Goal: Task Accomplishment & Management: Complete application form

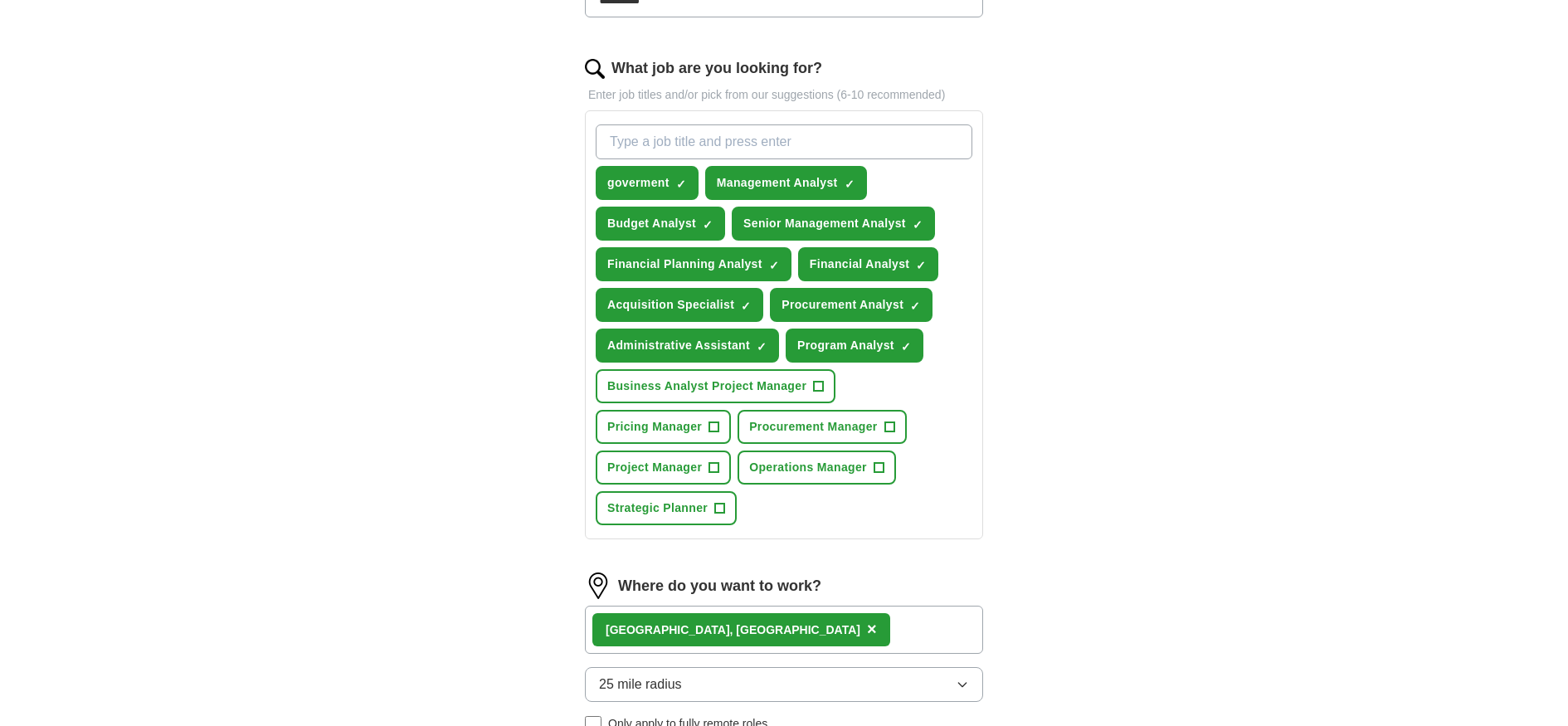
scroll to position [634, 0]
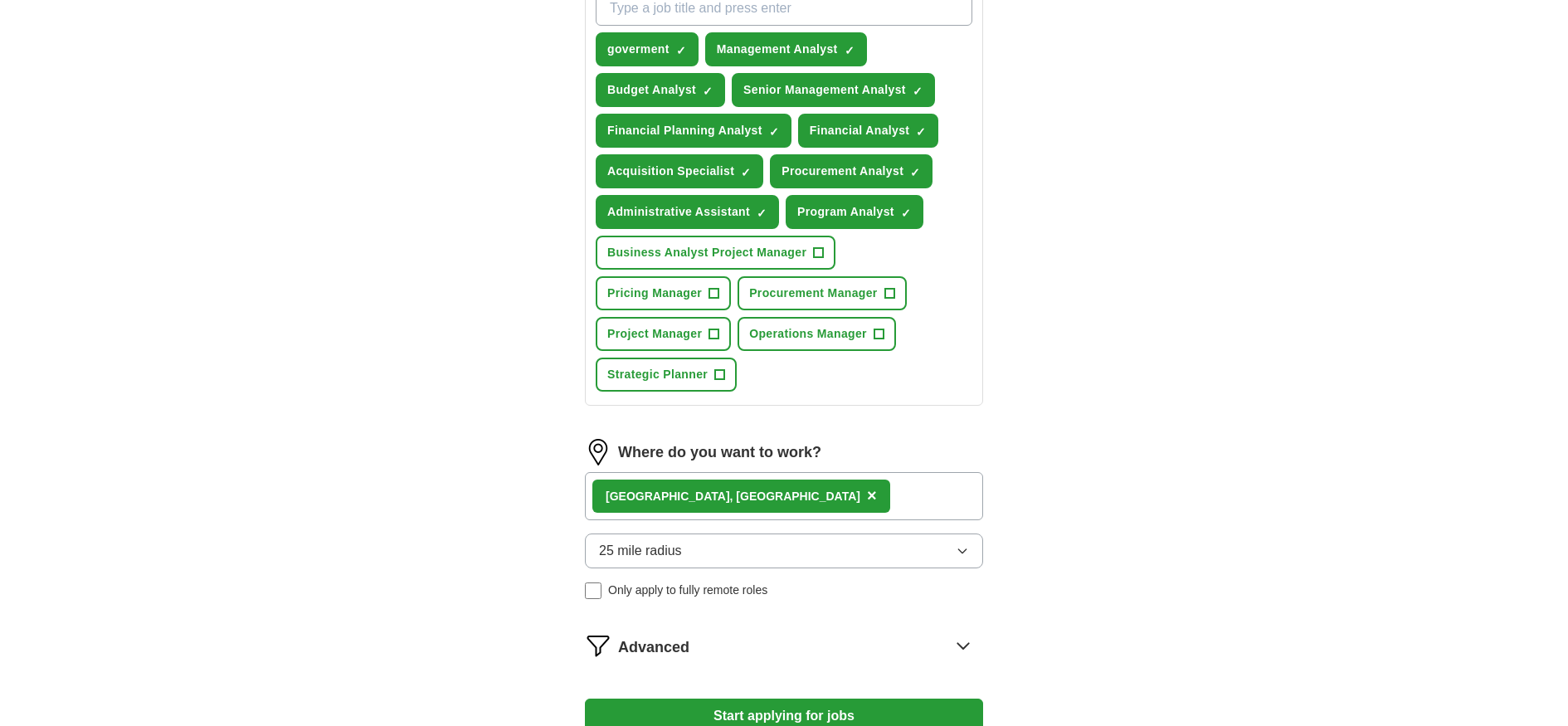
click at [867, 495] on span "×" at bounding box center [872, 494] width 10 height 18
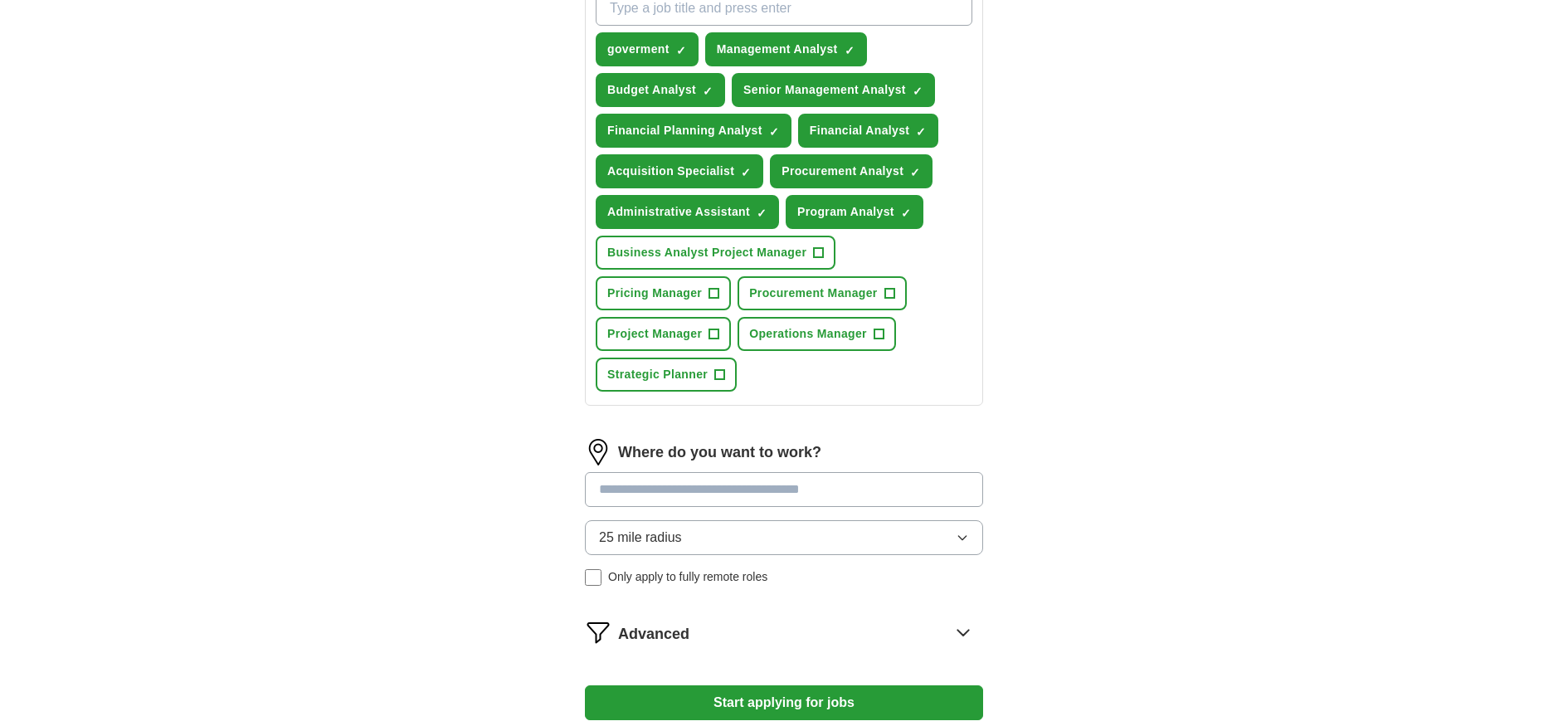
click at [822, 493] on input at bounding box center [784, 489] width 398 height 34
type input "****"
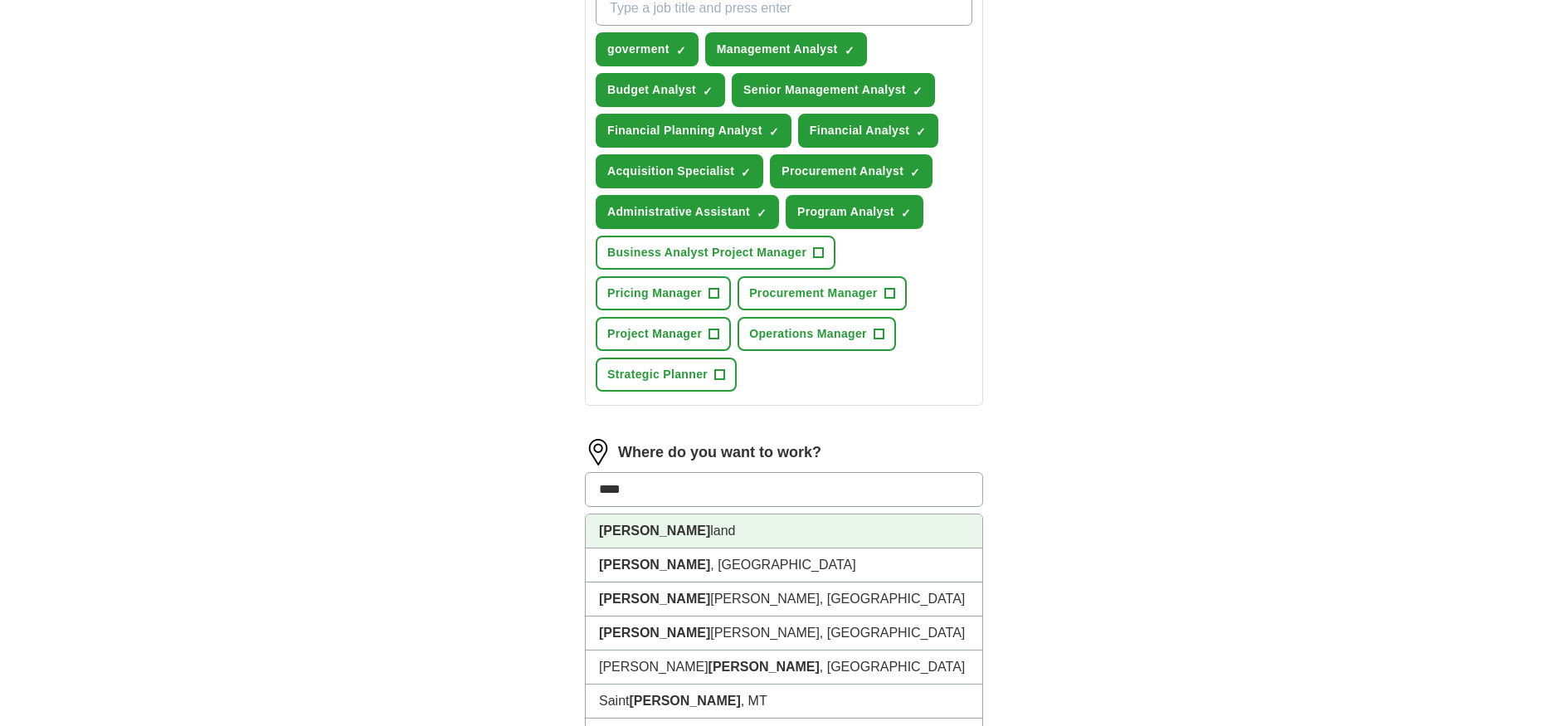
click at [687, 528] on li "[PERSON_NAME]" at bounding box center [784, 531] width 396 height 34
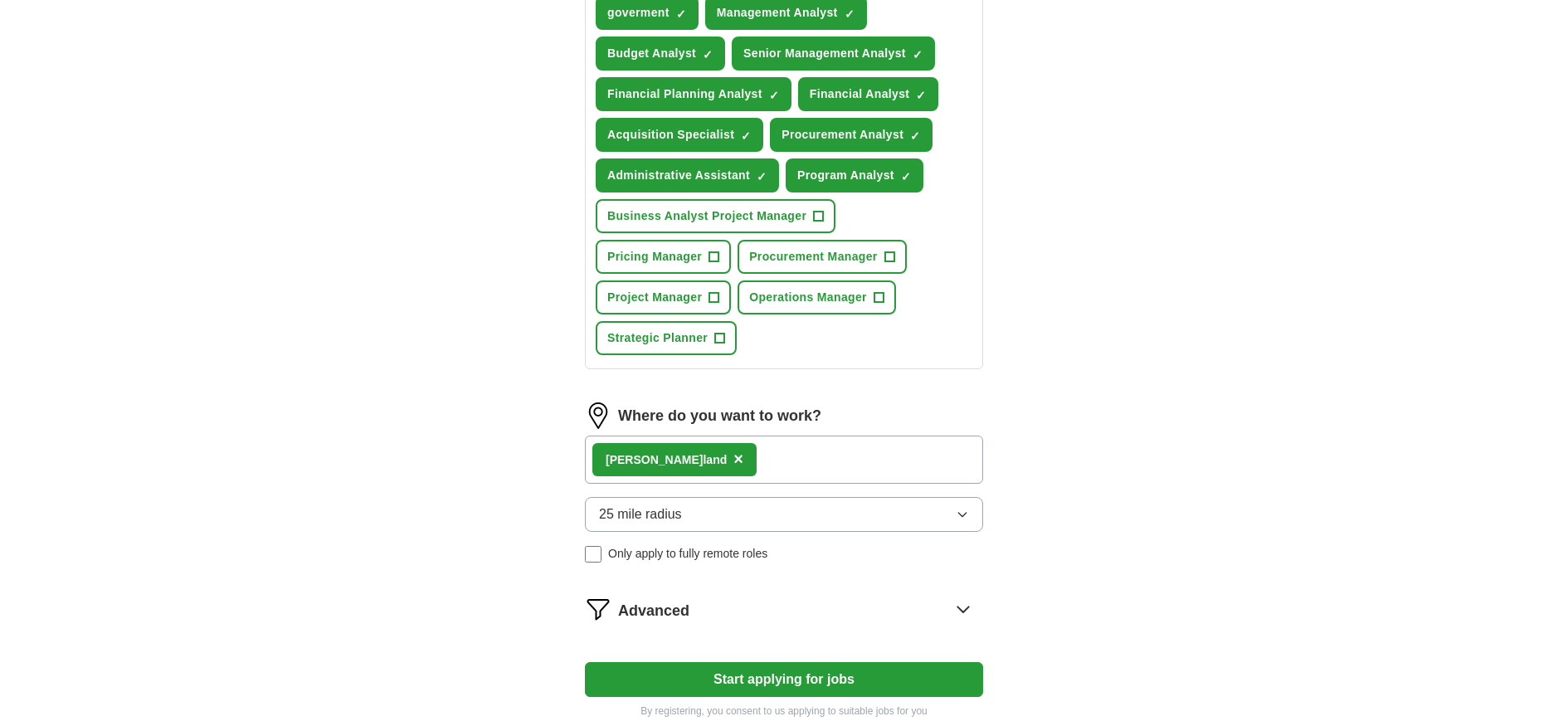
scroll to position [745, 0]
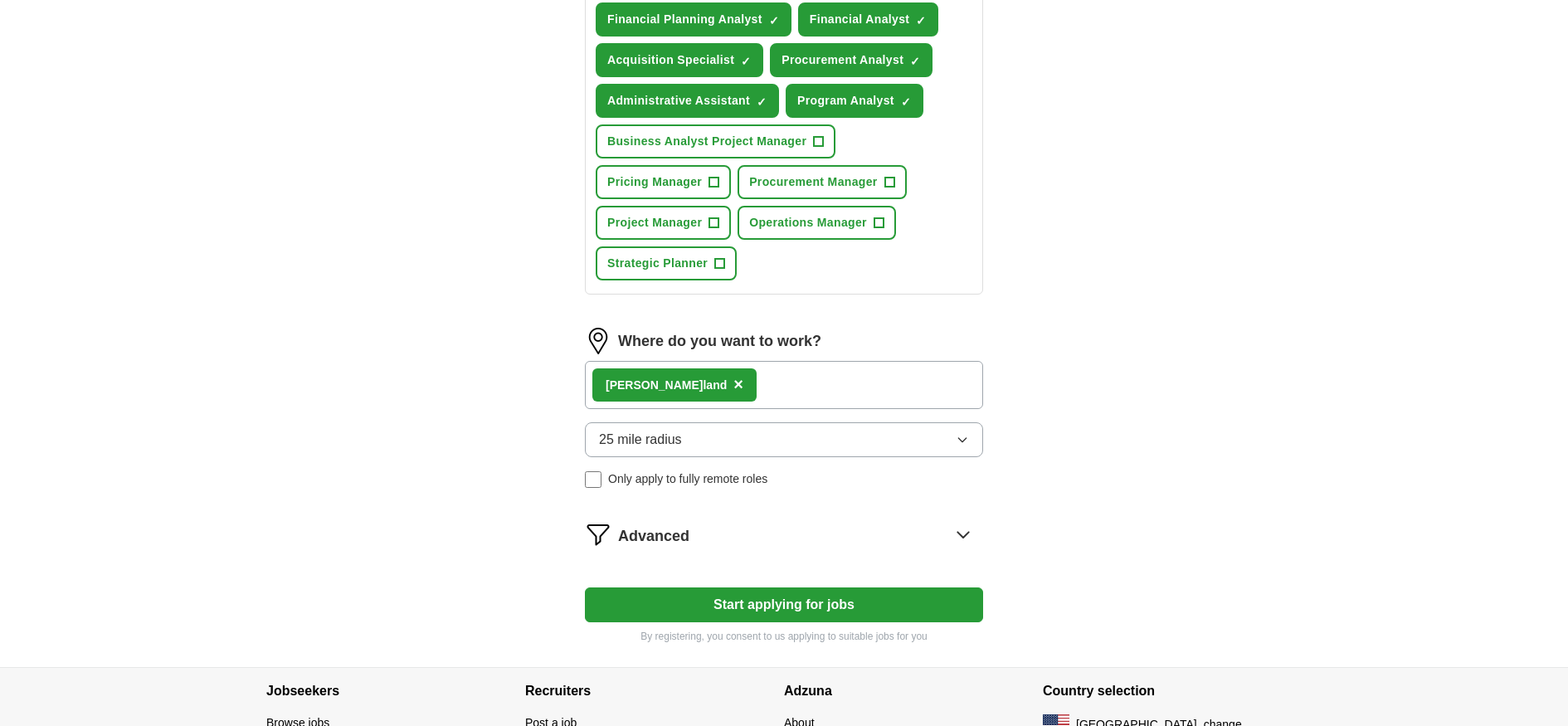
click at [733, 387] on span "×" at bounding box center [738, 383] width 10 height 18
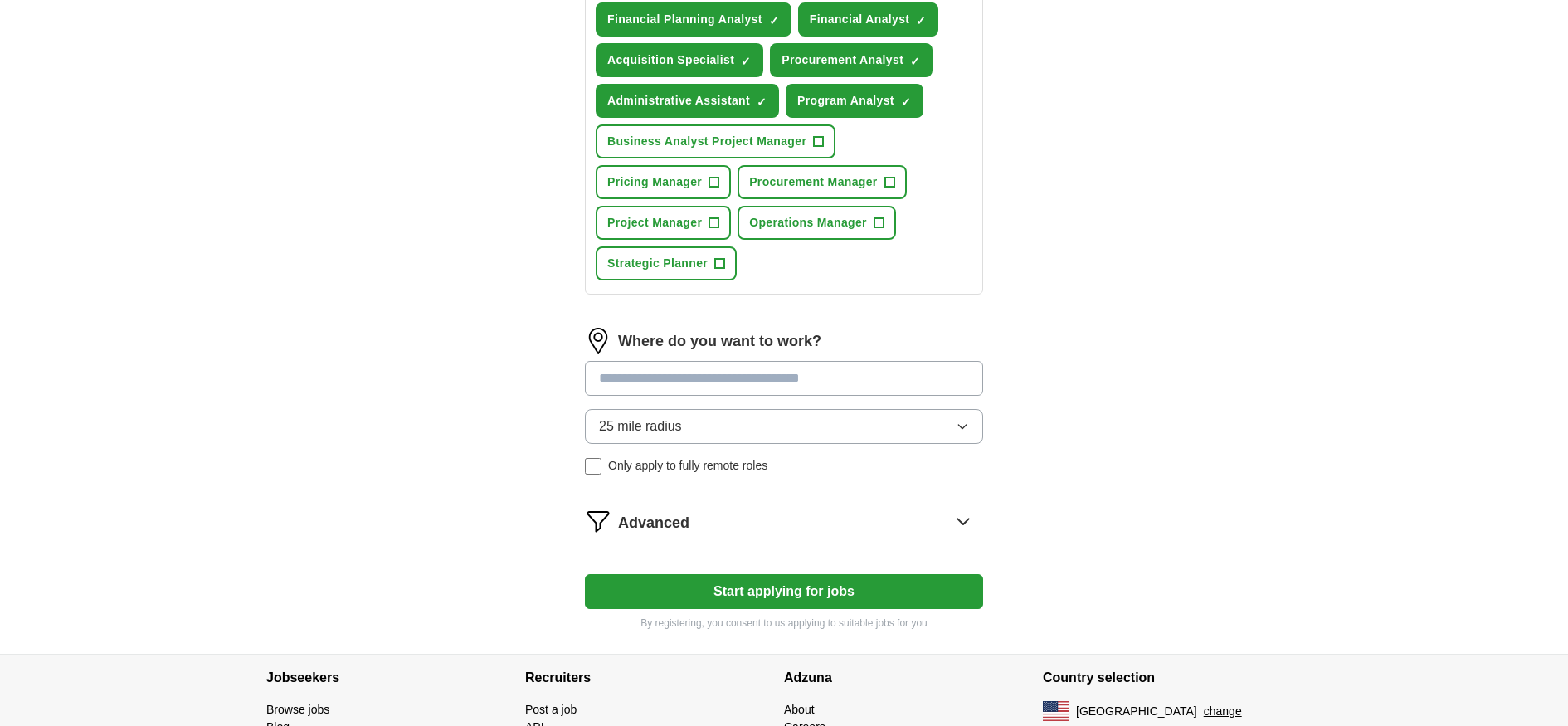
click at [688, 382] on input at bounding box center [784, 378] width 398 height 34
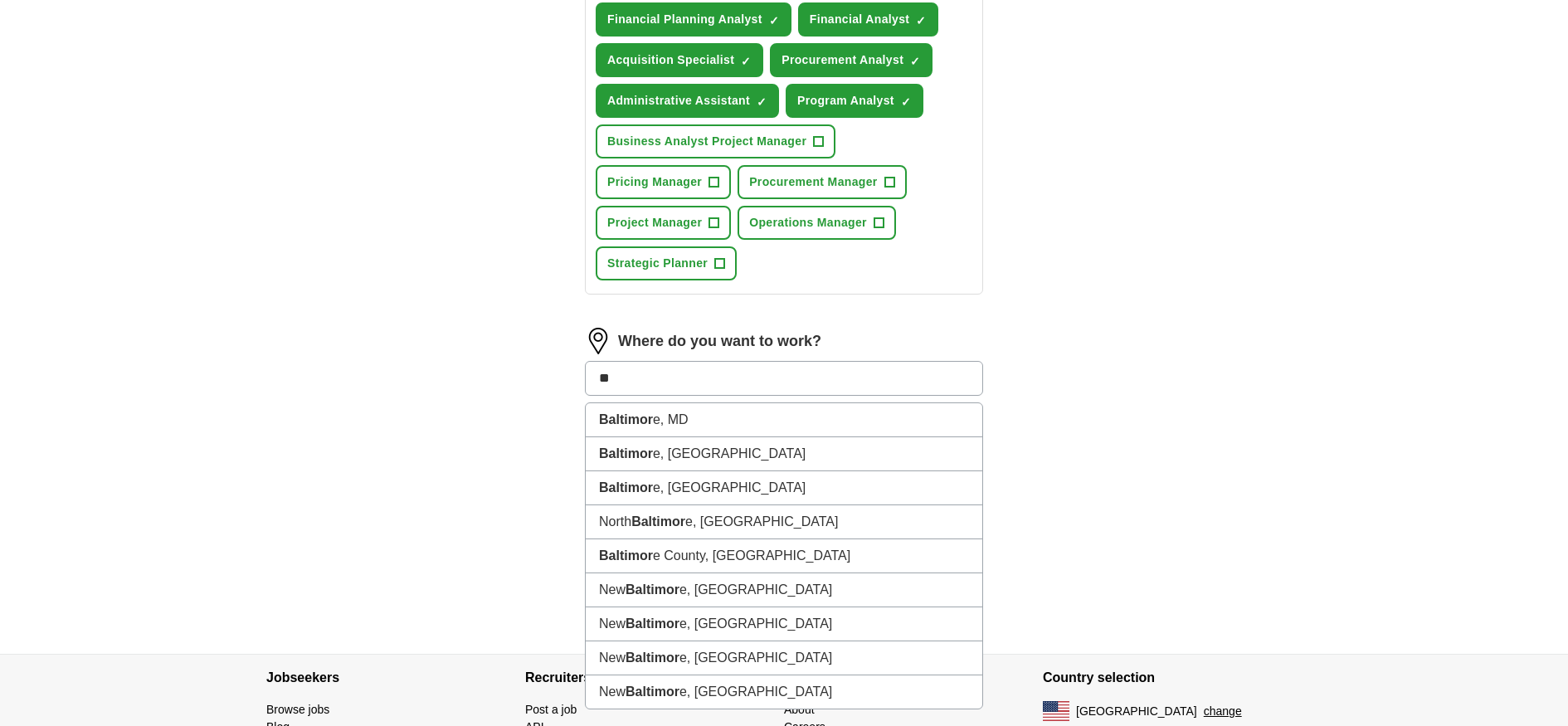
type input "*"
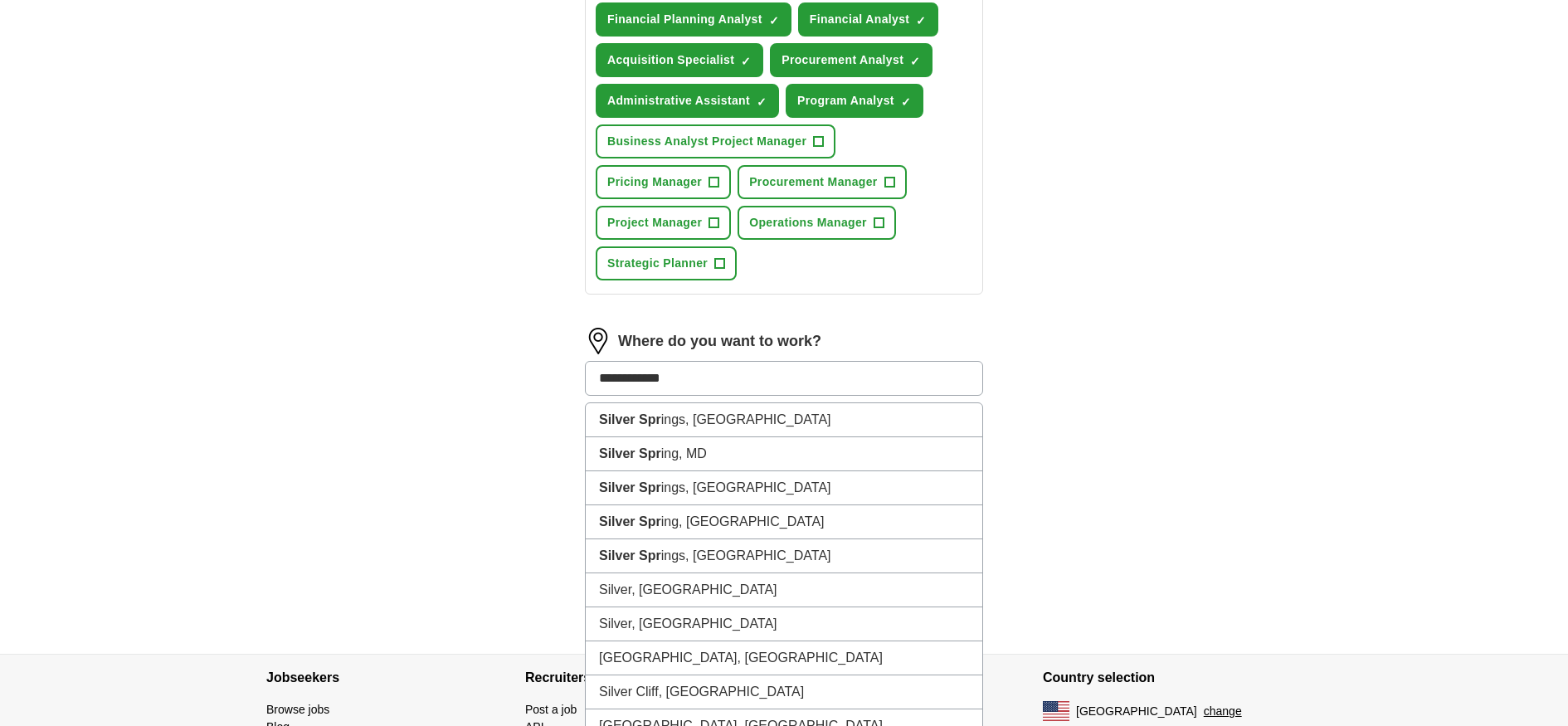
type input "**********"
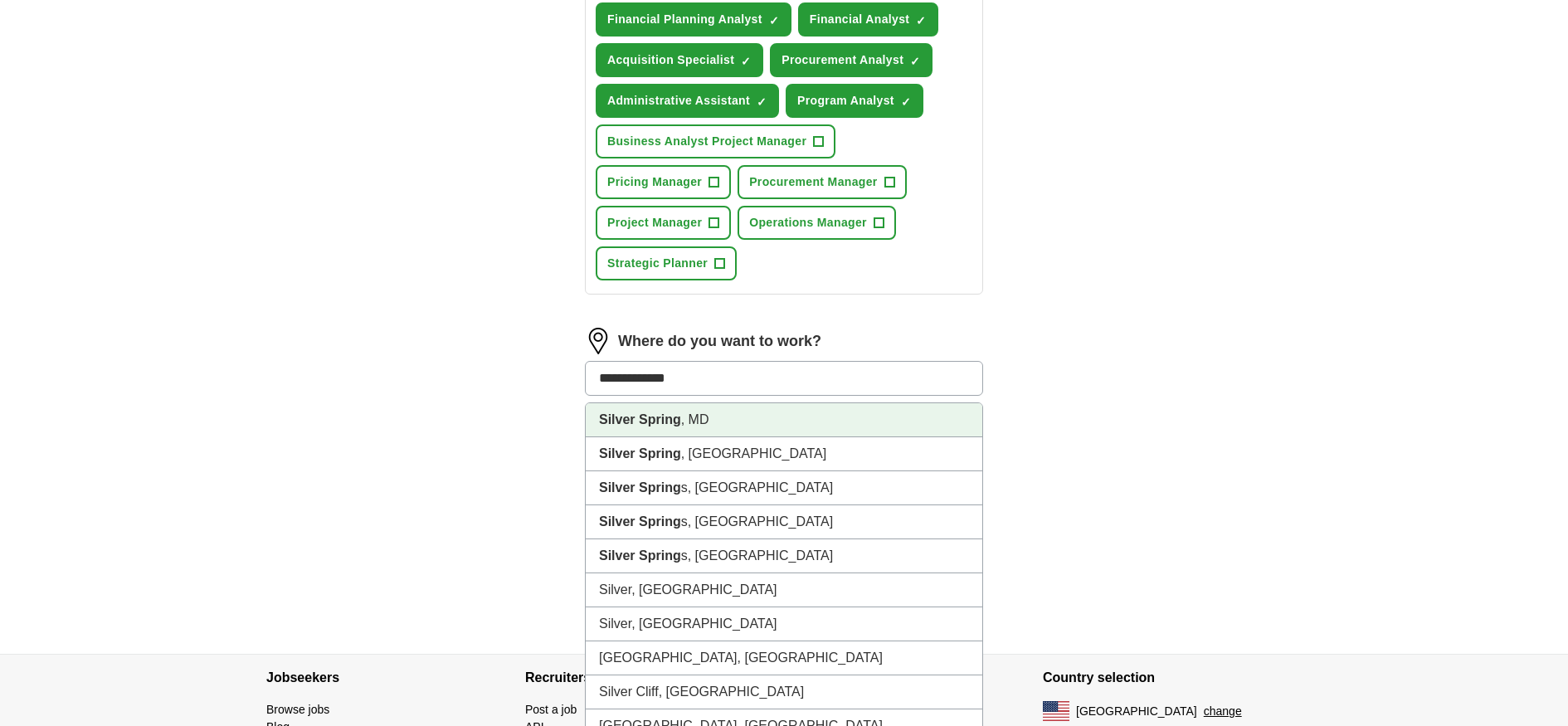
click at [688, 417] on li "Silver Spring , MD" at bounding box center [784, 419] width 396 height 34
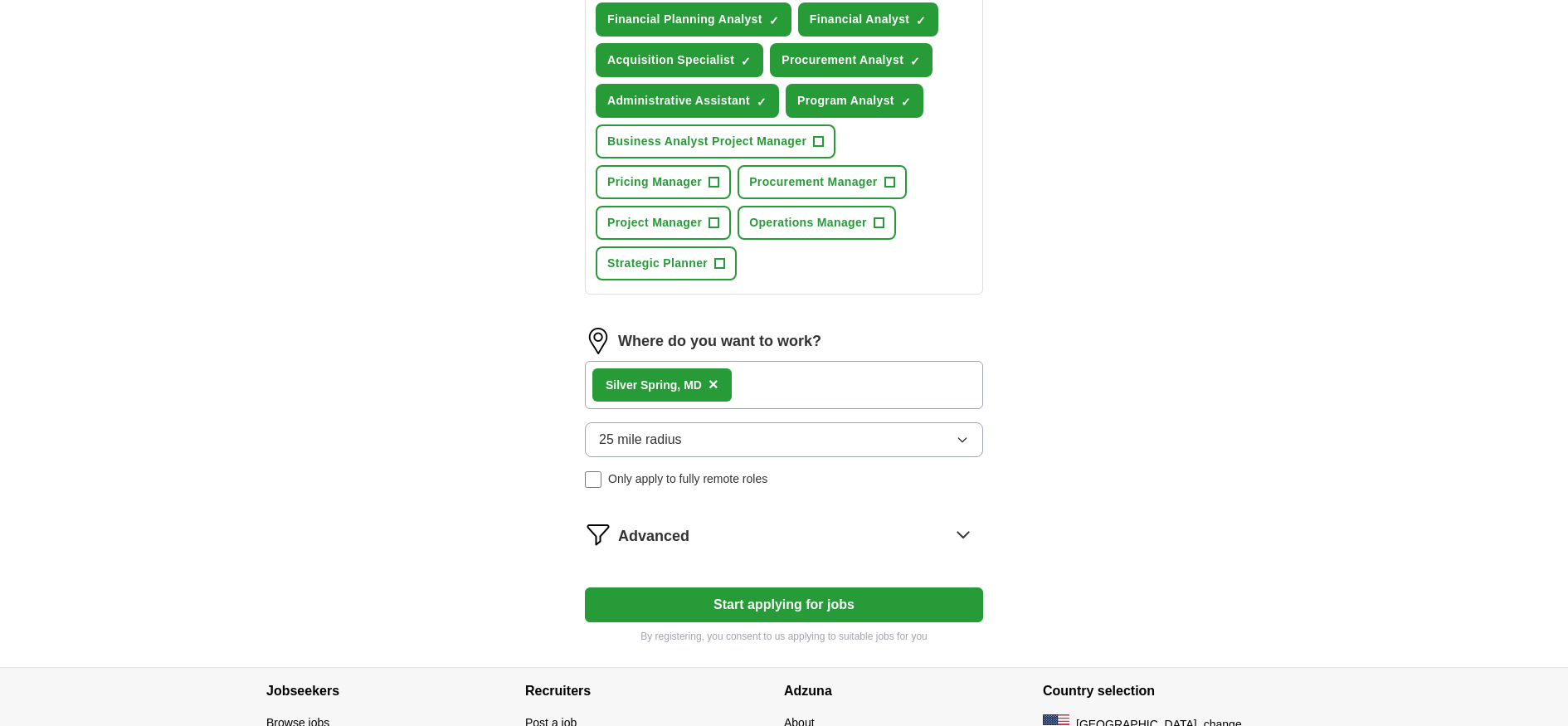
click at [801, 384] on div "Silver Spring , MD ×" at bounding box center [784, 385] width 398 height 48
click at [856, 606] on button "Start applying for jobs" at bounding box center [784, 605] width 398 height 34
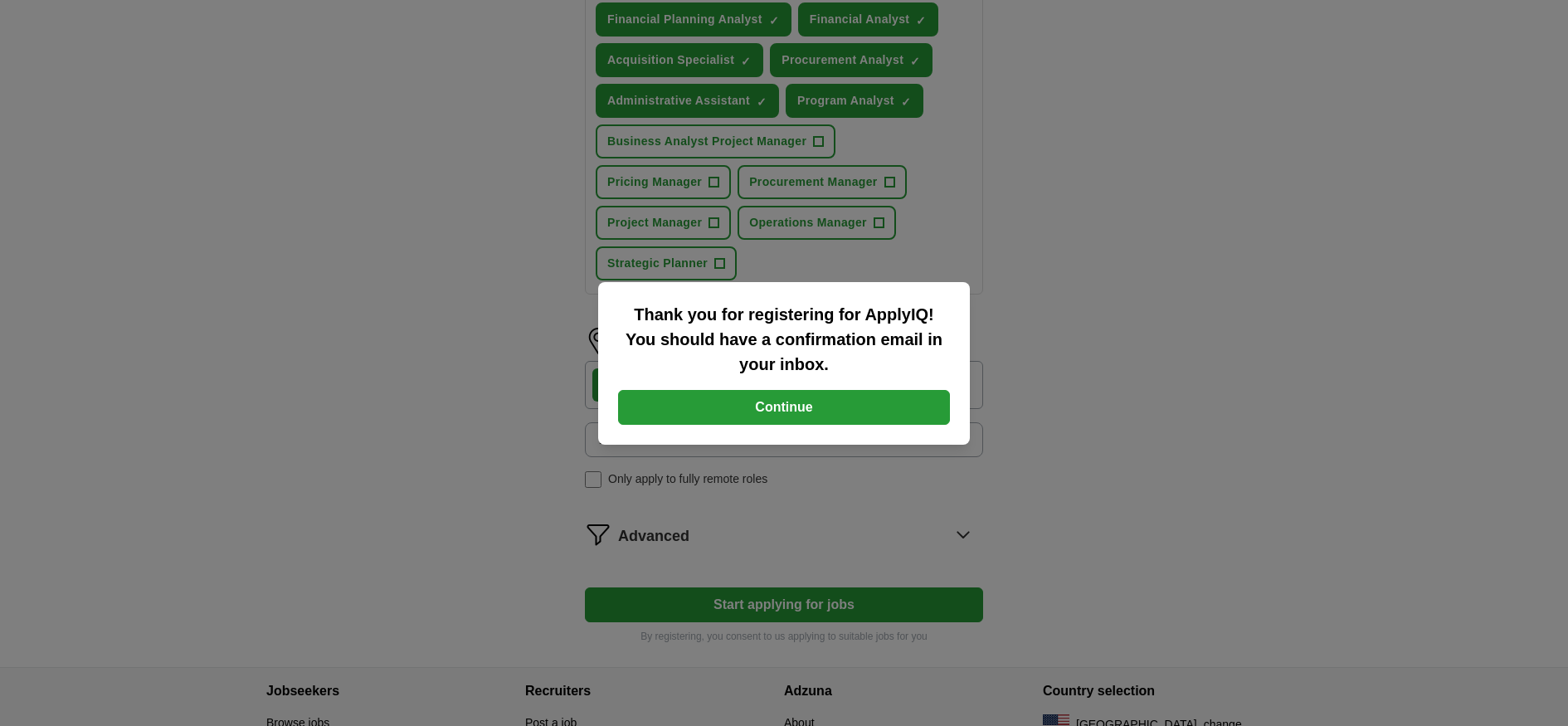
click at [803, 407] on button "Continue" at bounding box center [783, 407] width 332 height 34
